Goal: Complete application form: Complete application form

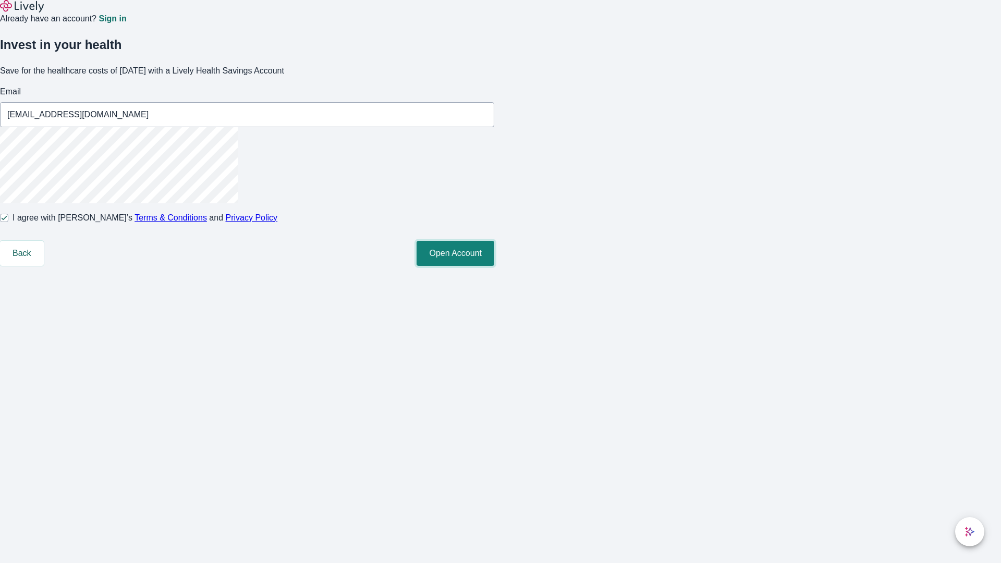
click at [494, 266] on button "Open Account" at bounding box center [456, 253] width 78 height 25
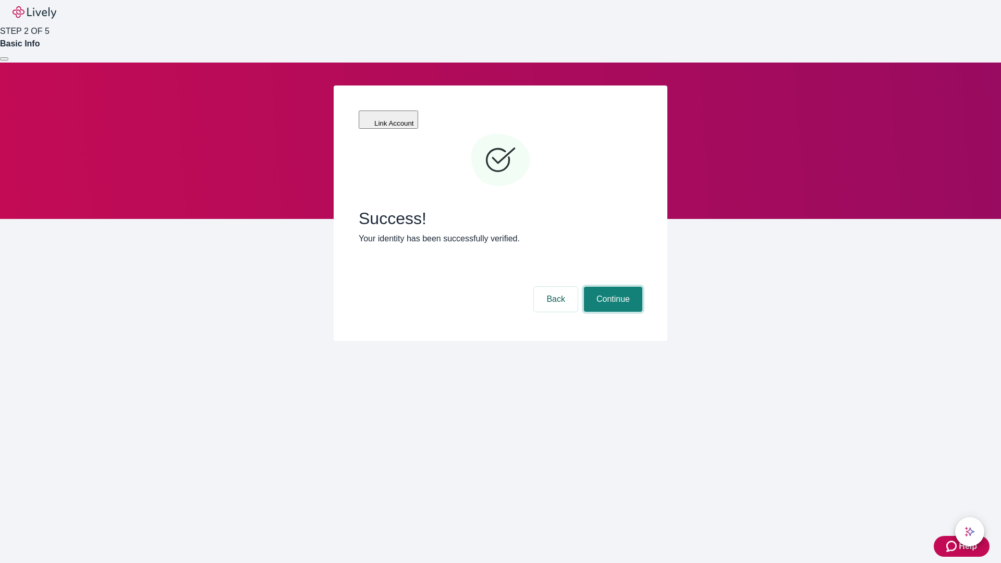
click at [612, 287] on button "Continue" at bounding box center [613, 299] width 58 height 25
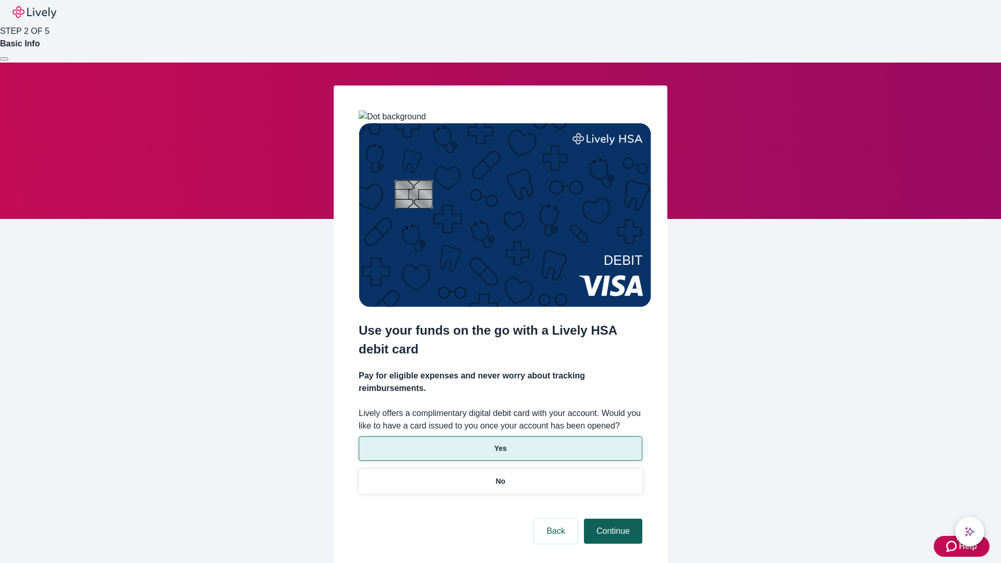
click at [500, 443] on p "Yes" at bounding box center [500, 448] width 13 height 11
click at [612, 519] on button "Continue" at bounding box center [613, 531] width 58 height 25
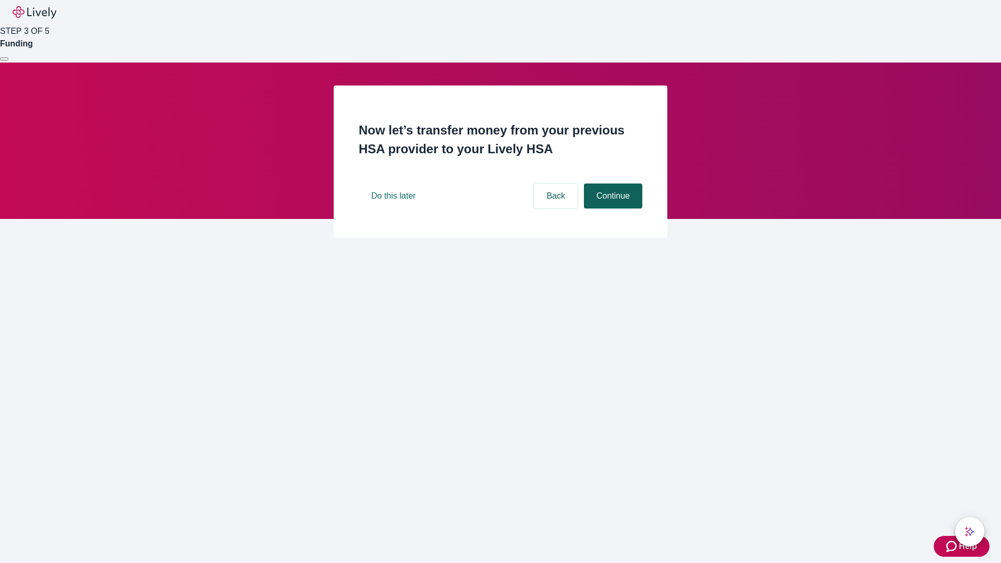
click at [612, 209] on button "Continue" at bounding box center [613, 196] width 58 height 25
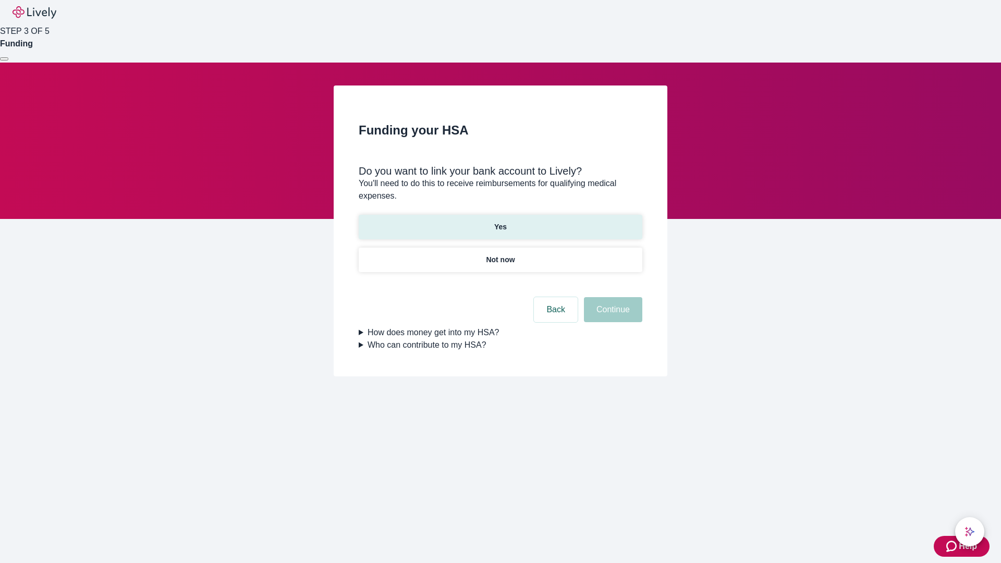
click at [500, 222] on p "Yes" at bounding box center [500, 227] width 13 height 11
click at [612, 297] on button "Continue" at bounding box center [613, 309] width 58 height 25
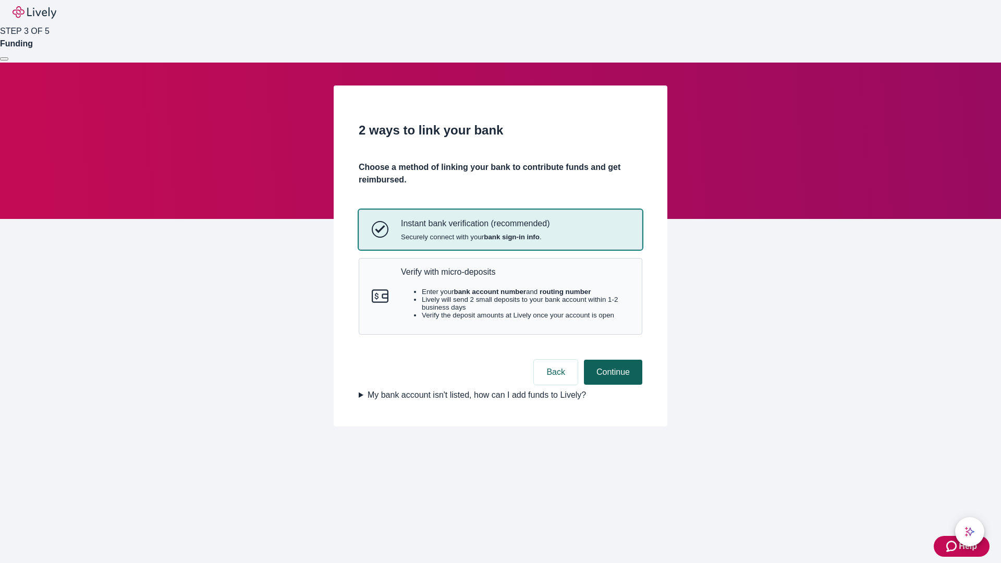
click at [515, 277] on p "Verify with micro-deposits" at bounding box center [515, 272] width 228 height 10
click at [612, 385] on button "Continue" at bounding box center [613, 372] width 58 height 25
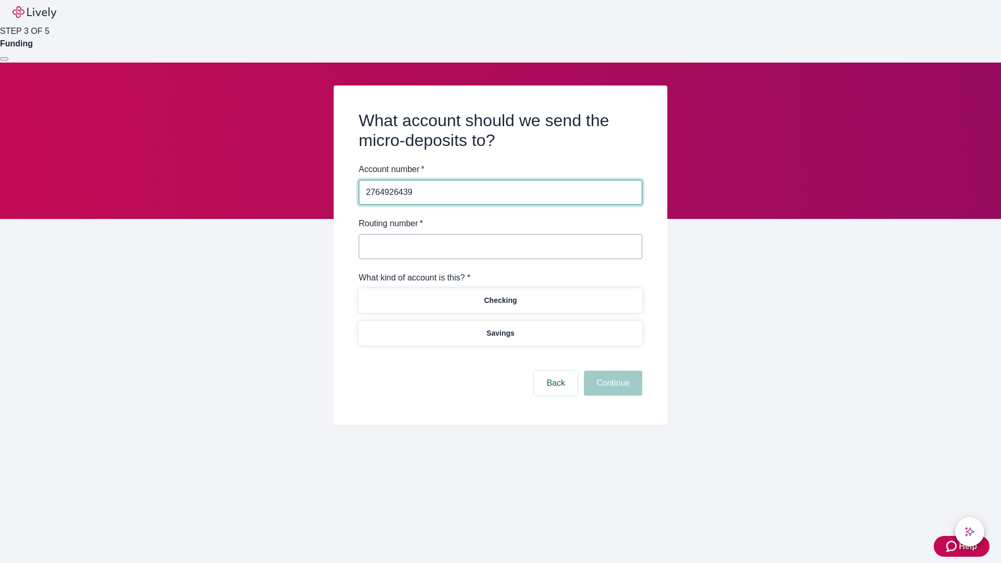
type input "2764926439"
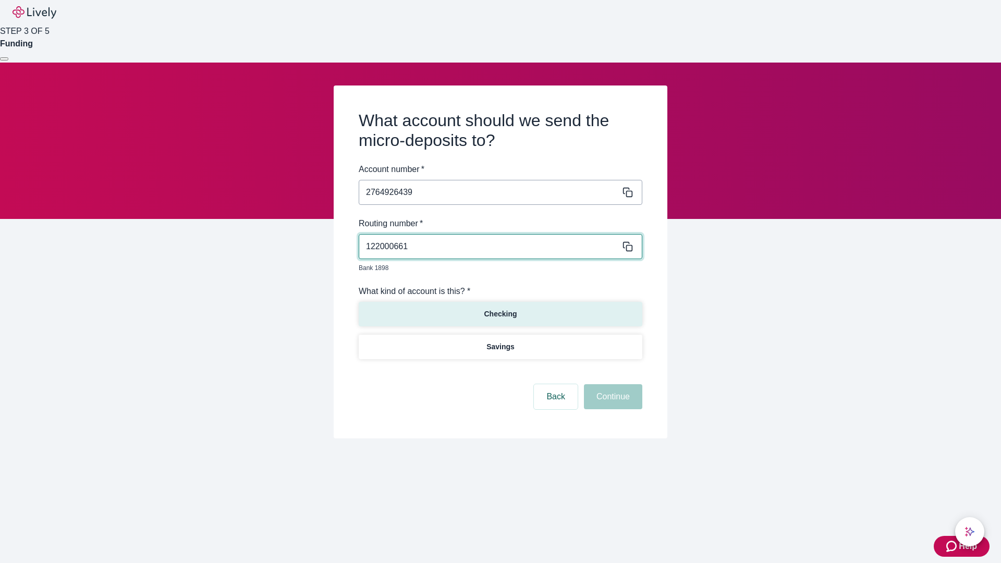
type input "122000661"
click at [500, 309] on p "Checking" at bounding box center [500, 314] width 33 height 11
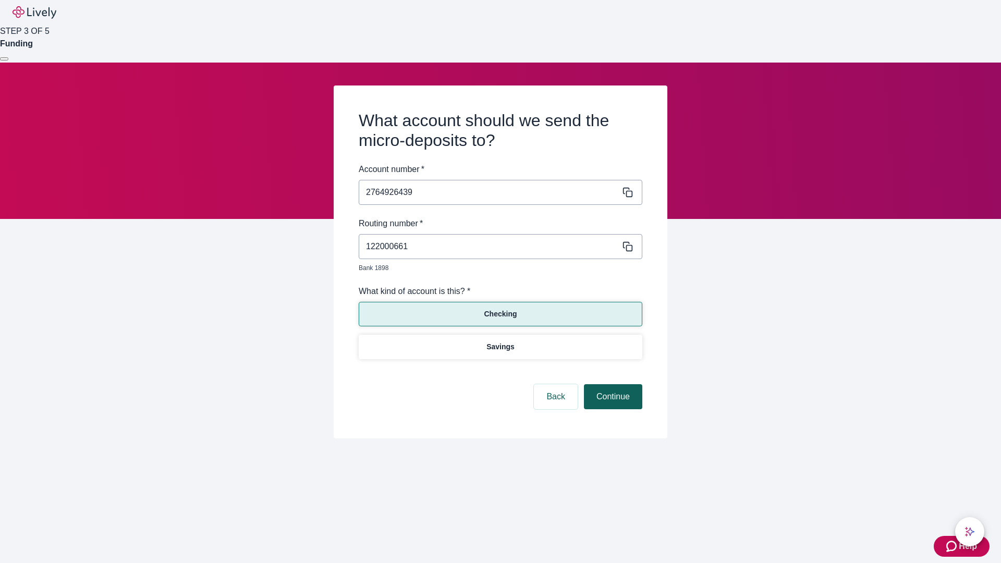
click at [612, 385] on button "Continue" at bounding box center [613, 396] width 58 height 25
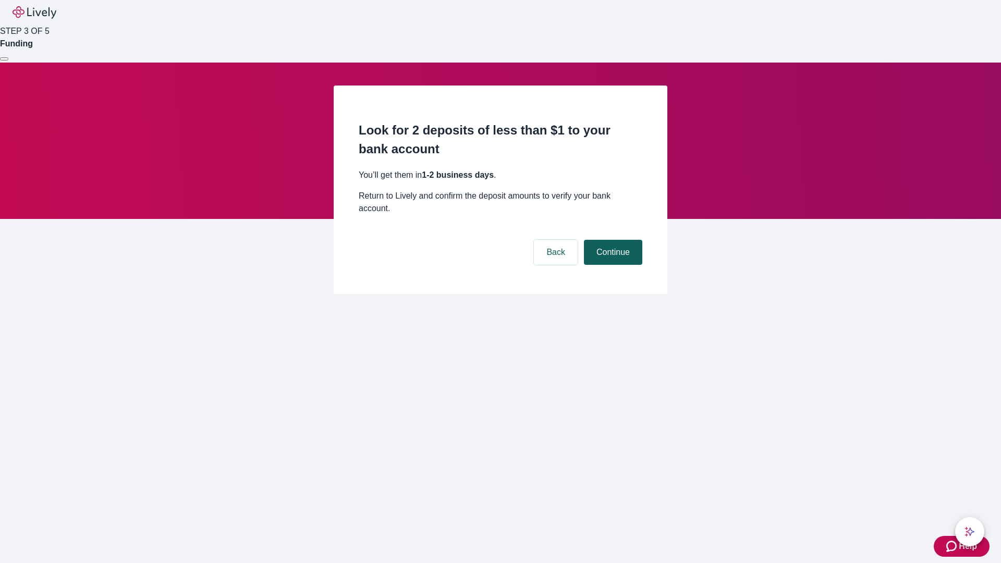
click at [612, 240] on button "Continue" at bounding box center [613, 252] width 58 height 25
